Goal: Information Seeking & Learning: Find specific fact

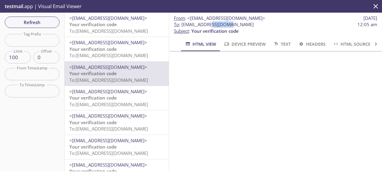
scroll to position [120, 0]
click at [116, 22] on span "Your verification code" at bounding box center [92, 24] width 47 height 6
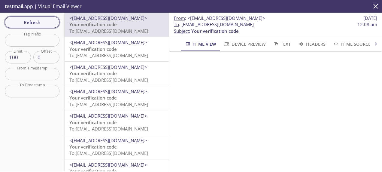
click at [24, 21] on span "Refresh" at bounding box center [32, 22] width 45 height 8
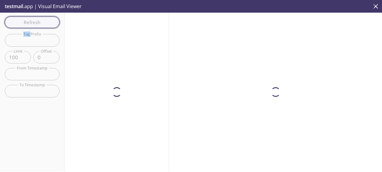
click at [24, 21] on div "Refresh Filters Tag Prefix Tag Prefix Limit 100 Limit Offset 0 Offset From Time…" at bounding box center [32, 92] width 65 height 159
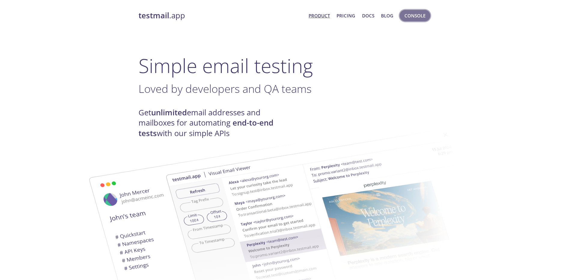
click at [408, 17] on span "Console" at bounding box center [414, 16] width 21 height 8
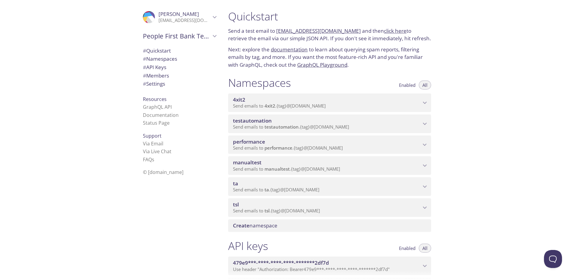
click at [275, 148] on span "performance" at bounding box center [279, 148] width 28 height 6
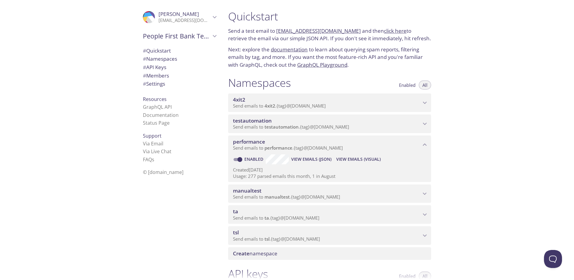
click at [357, 160] on span "View Emails (Visual)" at bounding box center [358, 159] width 44 height 7
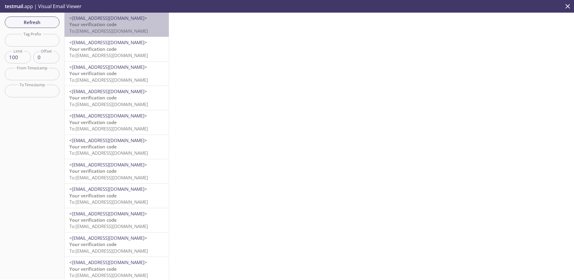
click at [120, 27] on p "Your verification code To: performance.pgxmgfai@inbox.testmail.app" at bounding box center [116, 27] width 95 height 13
